Goal: Information Seeking & Learning: Learn about a topic

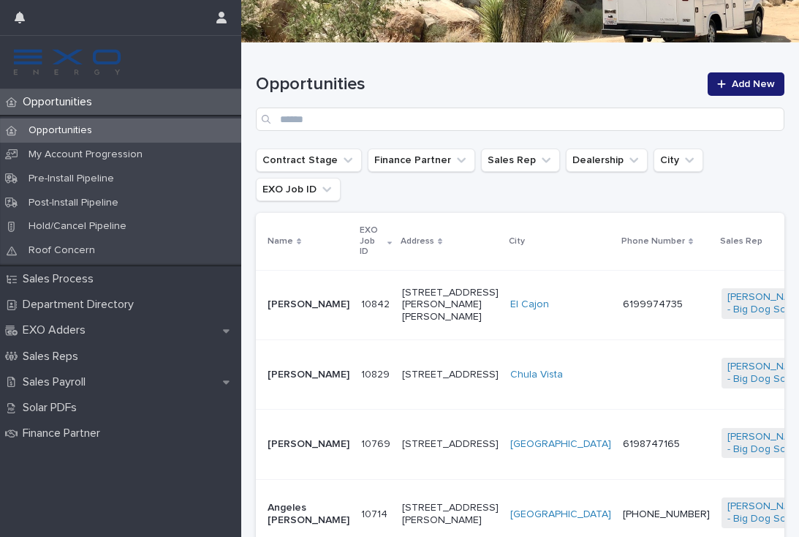
scroll to position [183, 0]
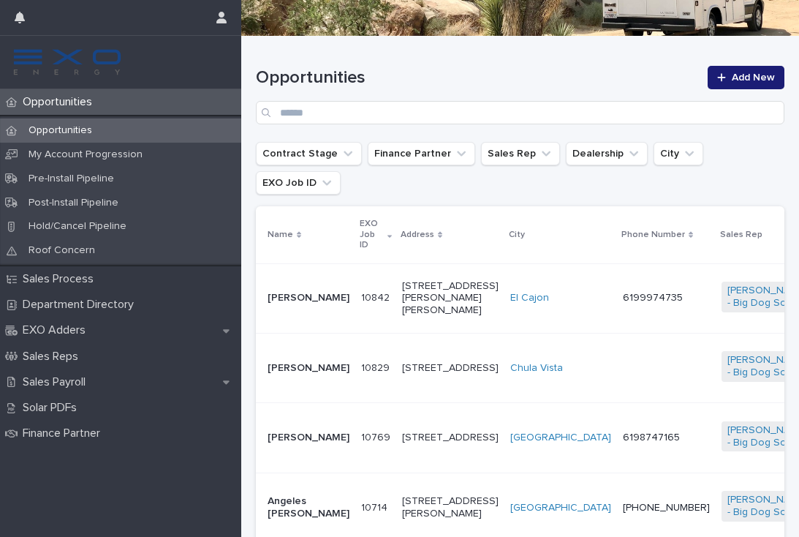
click at [617, 290] on td "6199974735" at bounding box center [666, 297] width 99 height 69
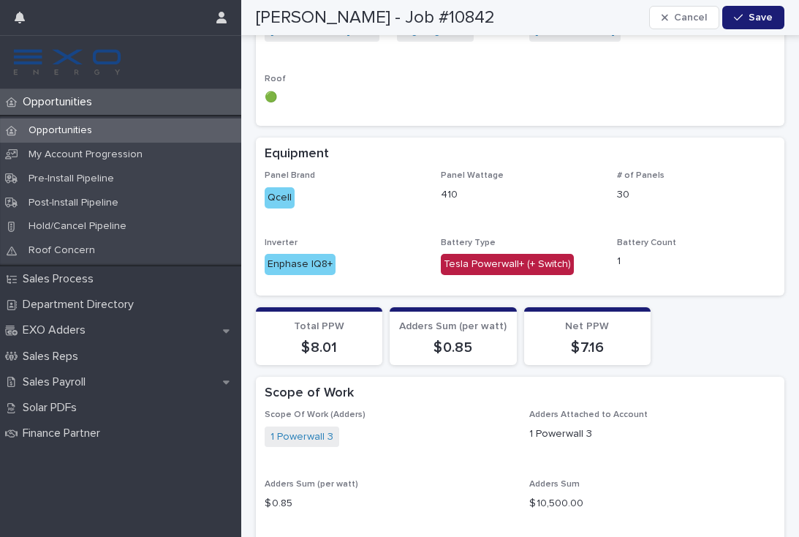
scroll to position [1341, 0]
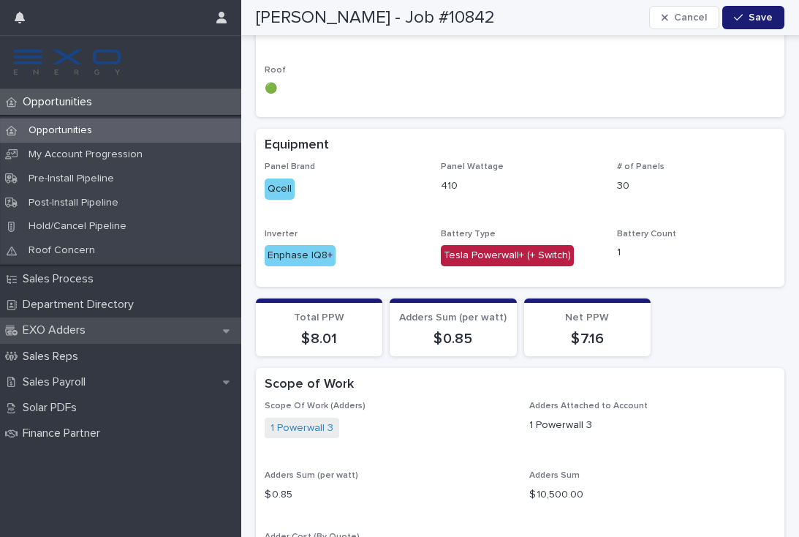
click at [76, 323] on p "EXO Adders" at bounding box center [57, 330] width 80 height 14
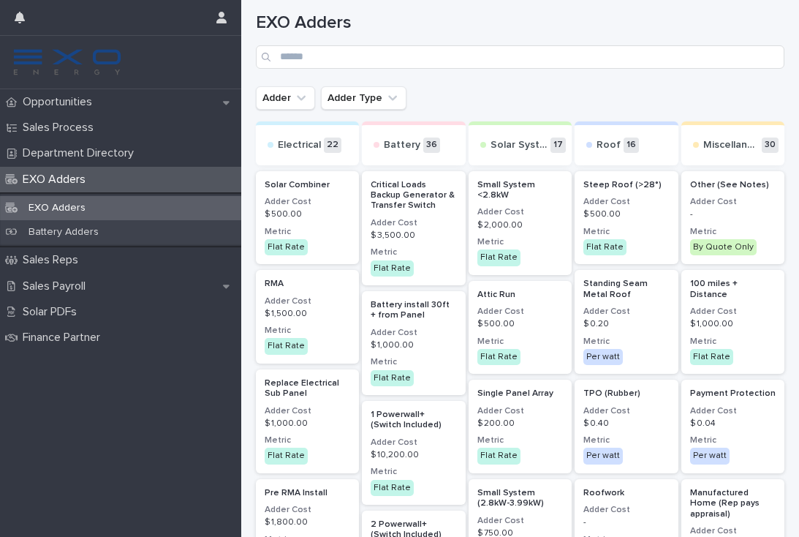
scroll to position [33, 0]
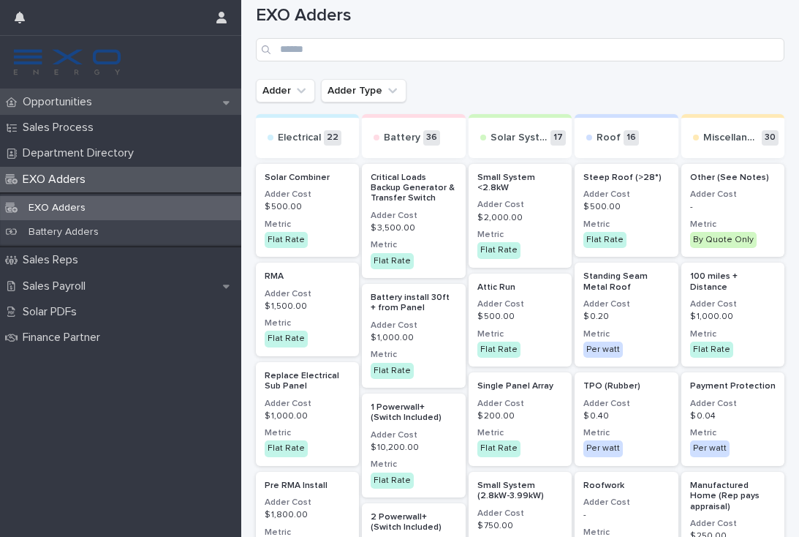
click at [78, 108] on p "Opportunities" at bounding box center [60, 102] width 87 height 14
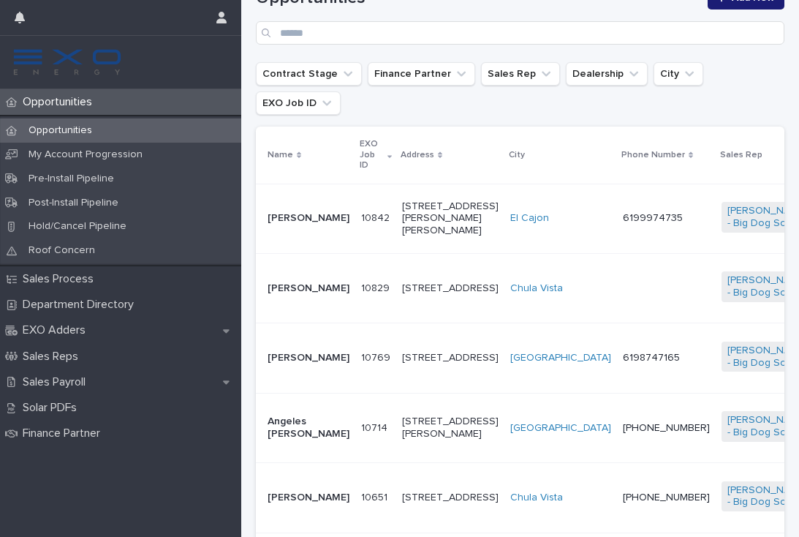
scroll to position [251, 0]
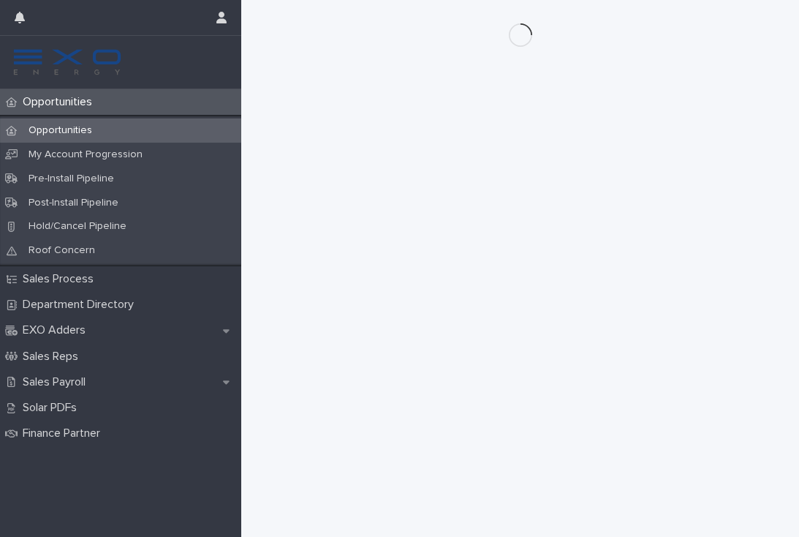
click at [80, 103] on p "Opportunities" at bounding box center [60, 102] width 87 height 14
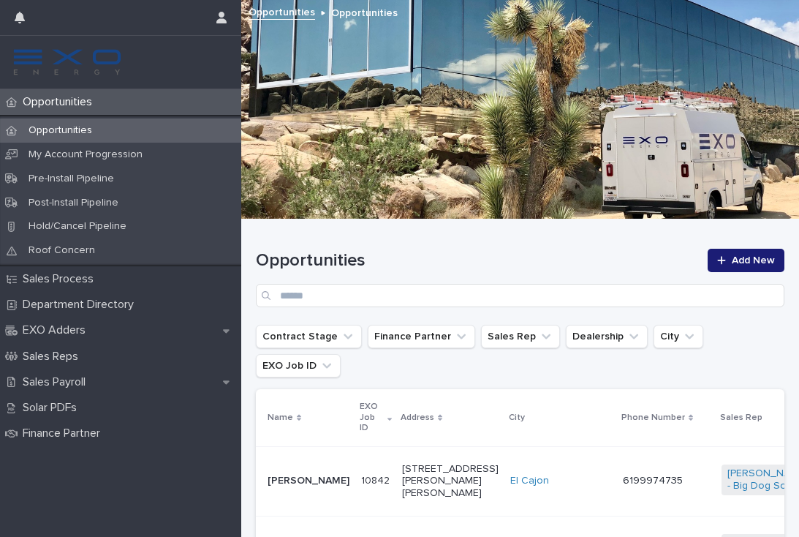
click at [617, 467] on td "6199974735" at bounding box center [666, 480] width 99 height 69
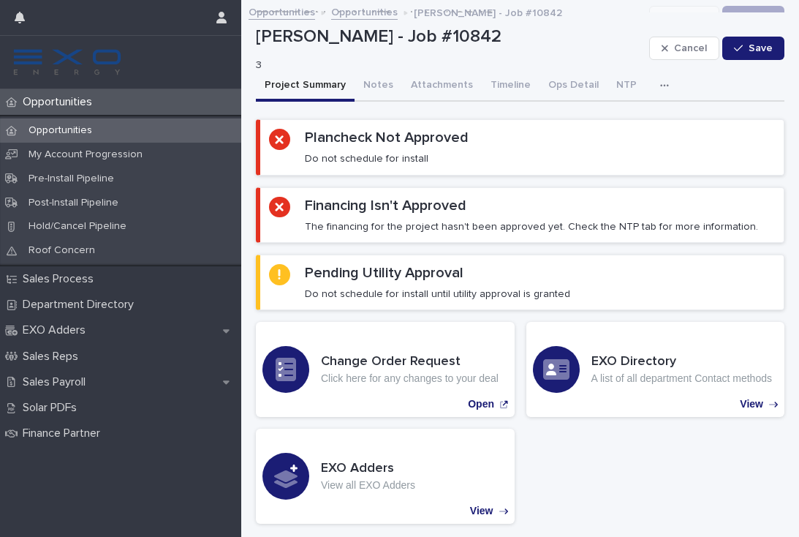
scroll to position [-4, 0]
click at [60, 108] on p "Opportunities" at bounding box center [60, 102] width 87 height 14
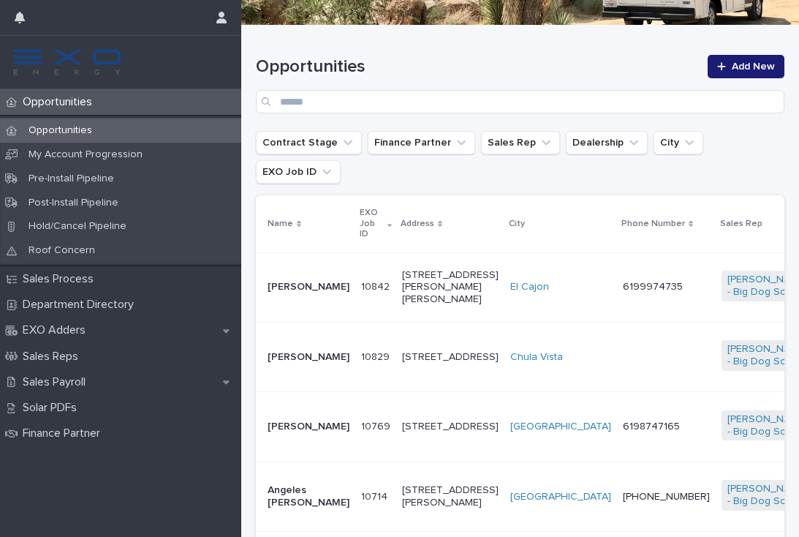
scroll to position [380, 0]
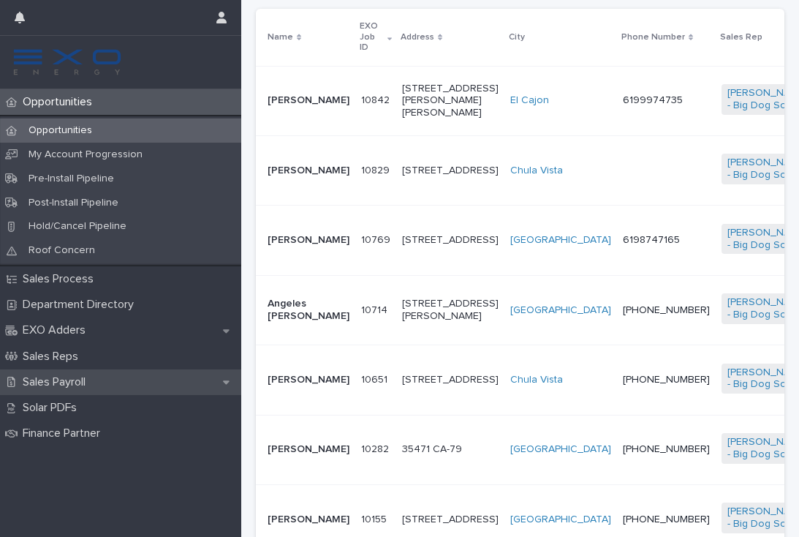
click at [65, 375] on p "Sales Payroll" at bounding box center [57, 382] width 80 height 14
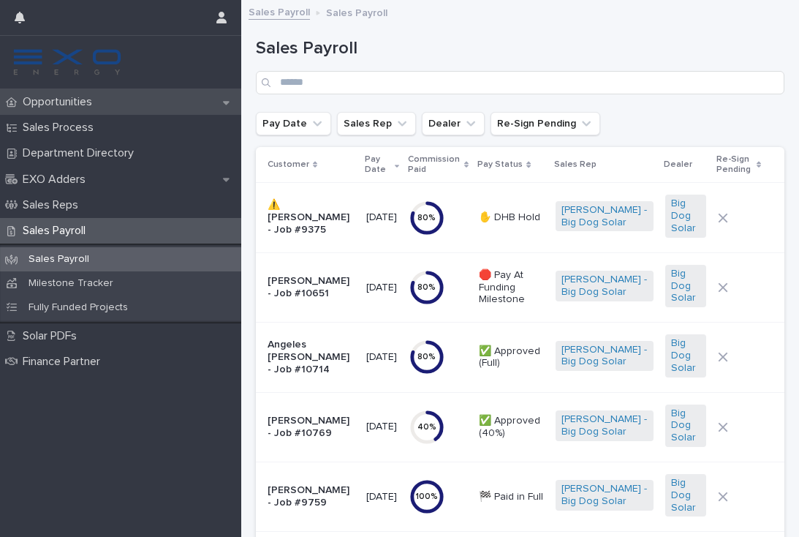
click at [75, 111] on div "Opportunities" at bounding box center [120, 102] width 241 height 26
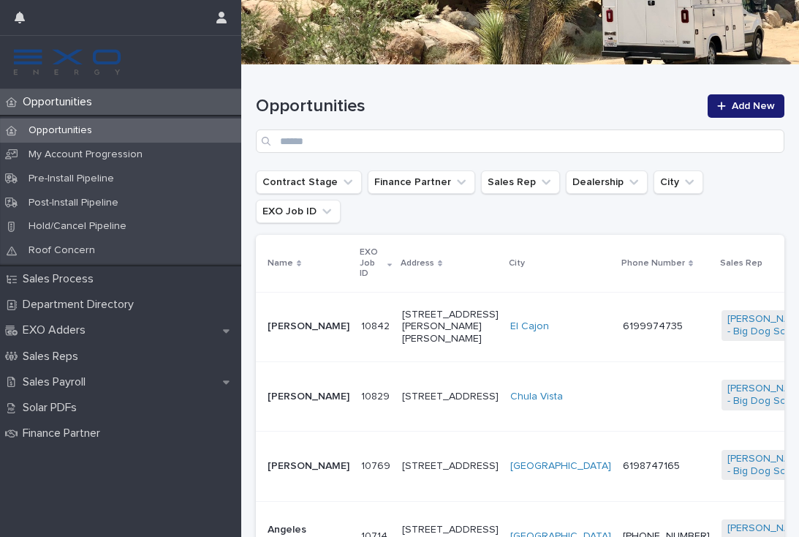
scroll to position [174, 0]
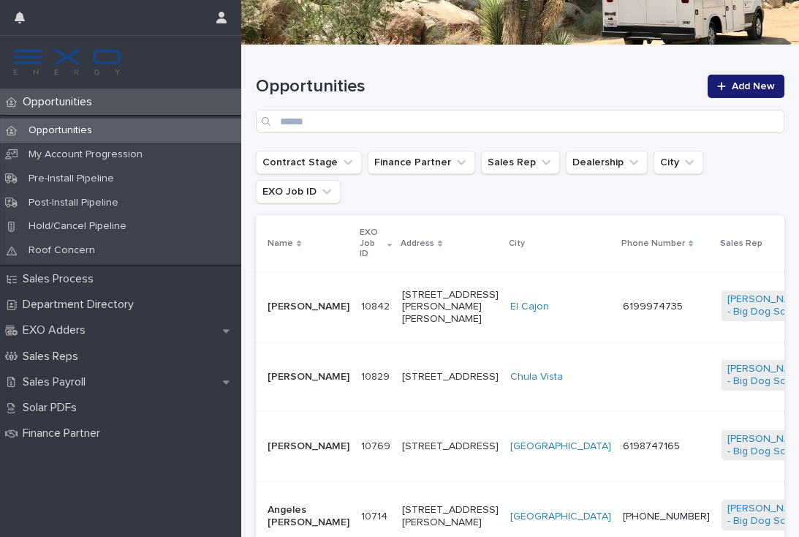
click at [617, 360] on td at bounding box center [666, 376] width 99 height 69
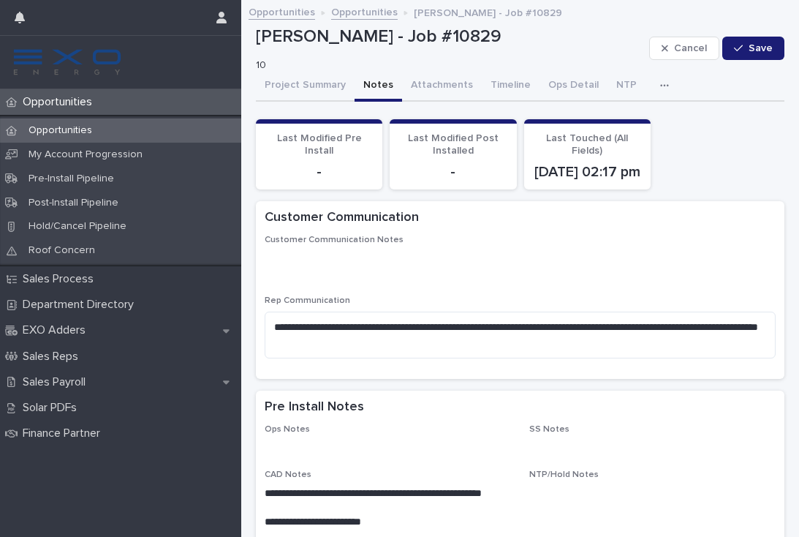
click at [372, 83] on button "Notes" at bounding box center [379, 86] width 48 height 31
click at [660, 87] on icon "button" at bounding box center [664, 85] width 9 height 10
click at [615, 129] on button "Activity" at bounding box center [614, 124] width 97 height 22
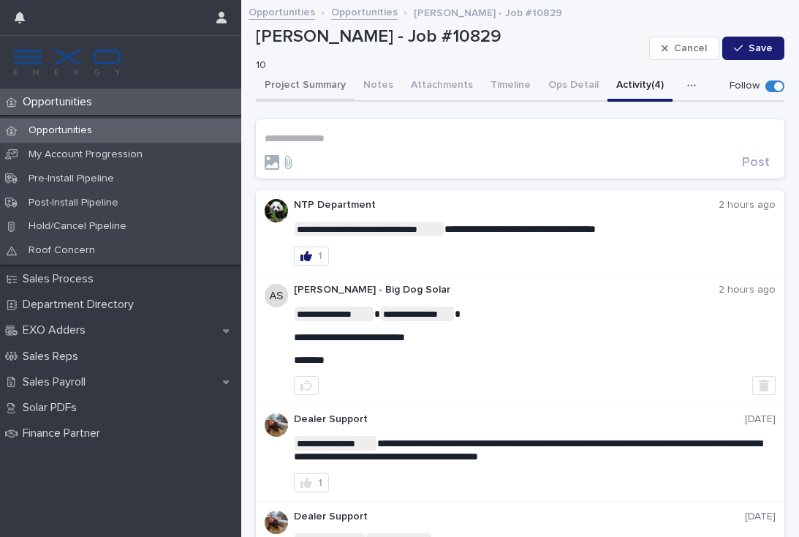
click at [309, 92] on button "Project Summary" at bounding box center [305, 86] width 99 height 31
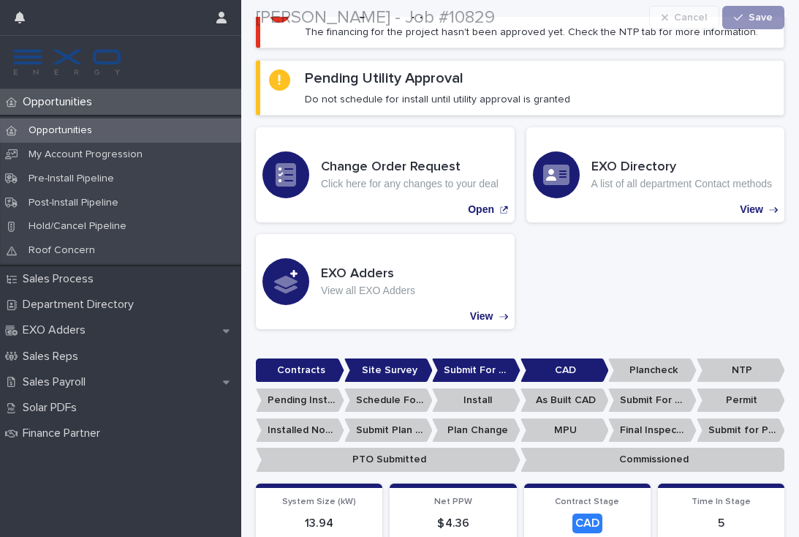
scroll to position [221, 0]
